Goal: Task Accomplishment & Management: Use online tool/utility

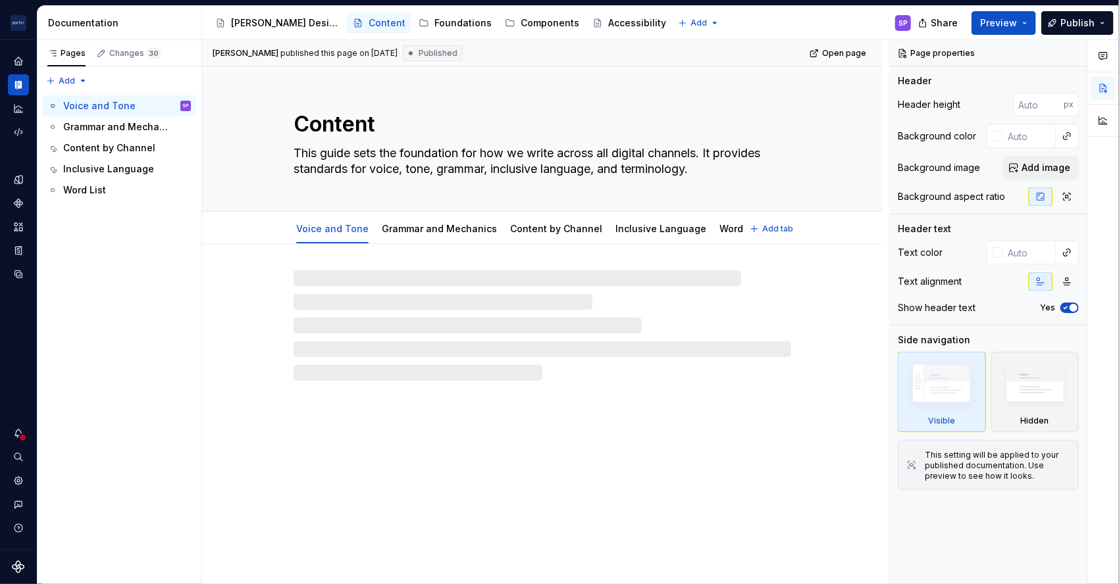
type textarea "*"
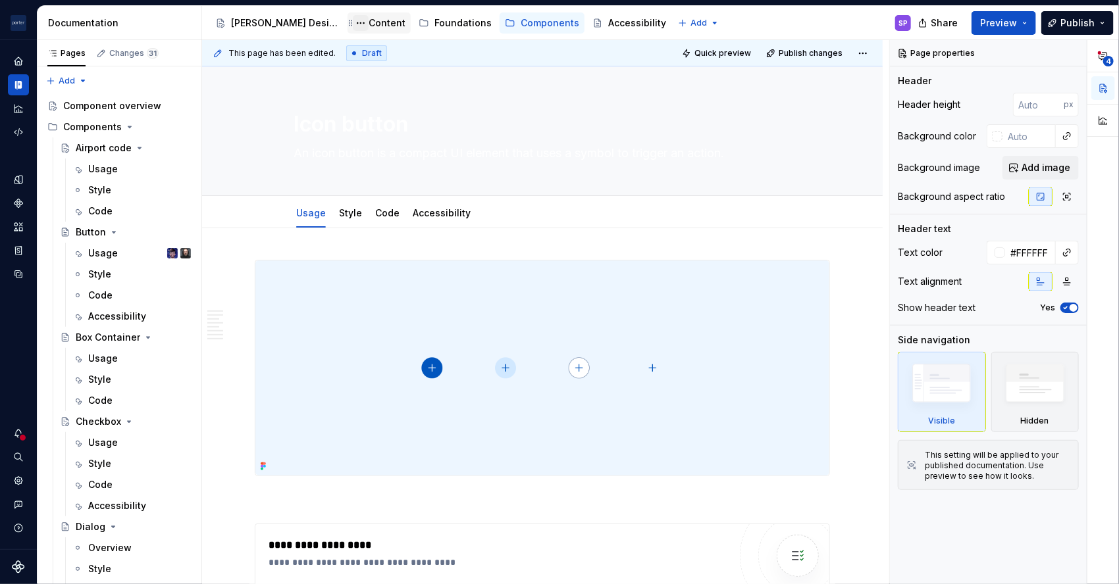
click at [353, 17] on button "Page tree" at bounding box center [361, 23] width 16 height 16
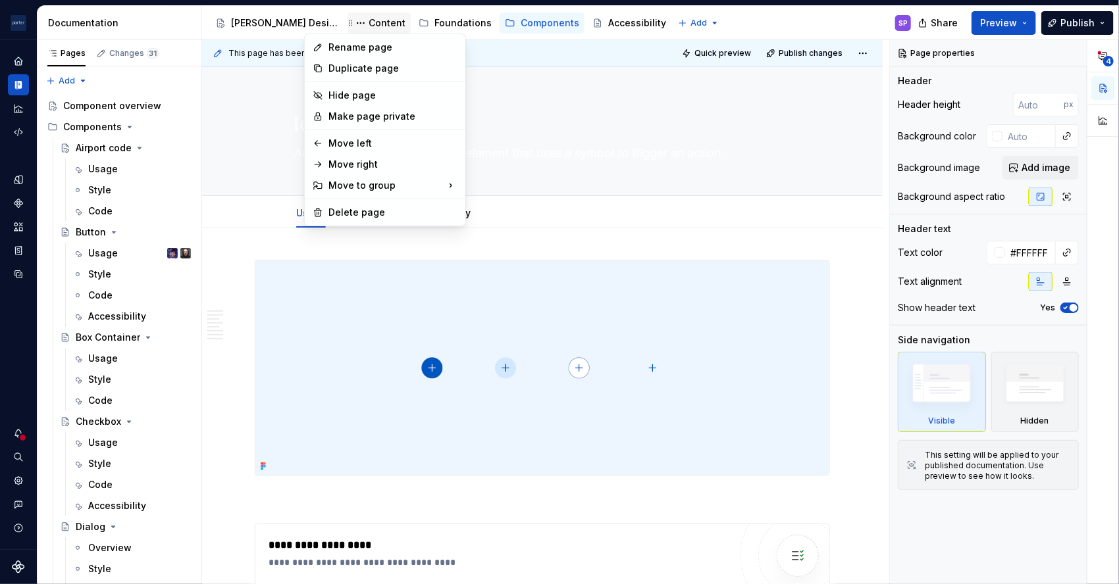
click at [337, 28] on html "[PERSON_NAME] Airlines SP Design system data Documentation Accessibility guide …" at bounding box center [559, 292] width 1119 height 584
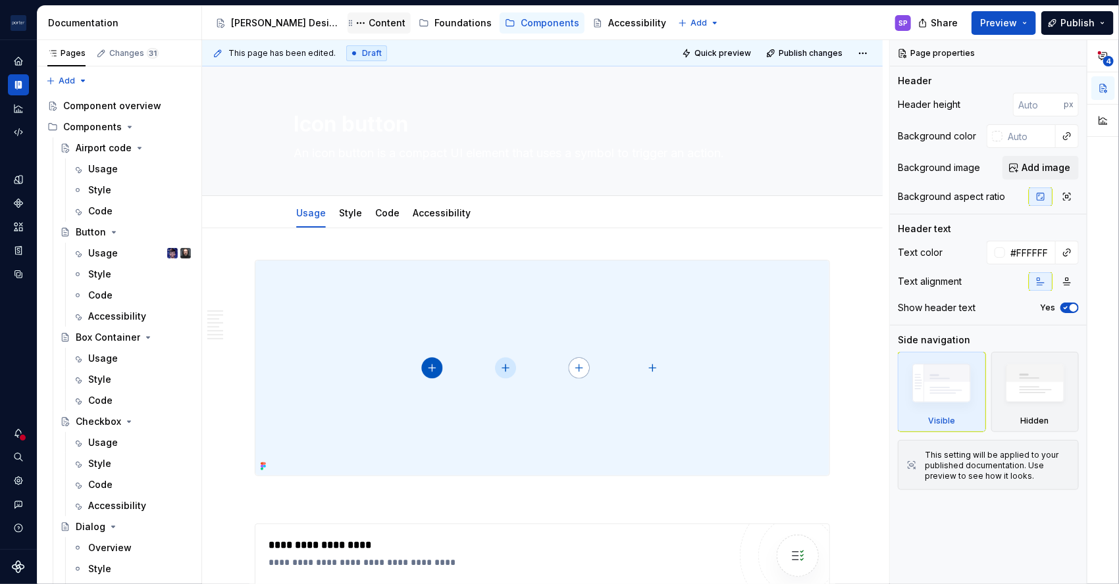
click at [368, 26] on div "Content" at bounding box center [386, 22] width 37 height 13
click at [368, 18] on div "Content" at bounding box center [386, 22] width 37 height 13
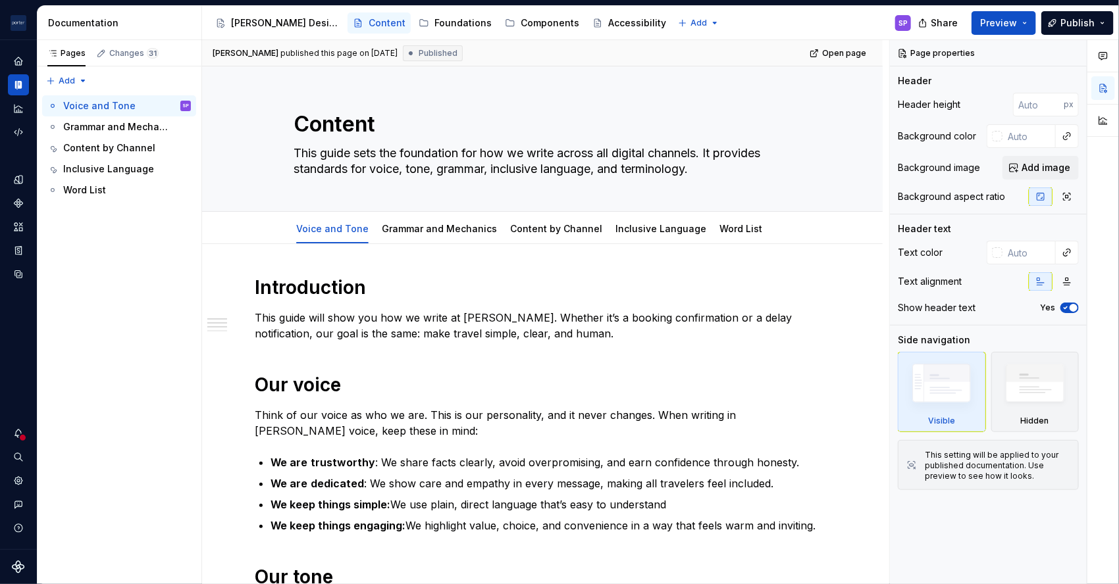
type textarea "*"
